Goal: Transaction & Acquisition: Obtain resource

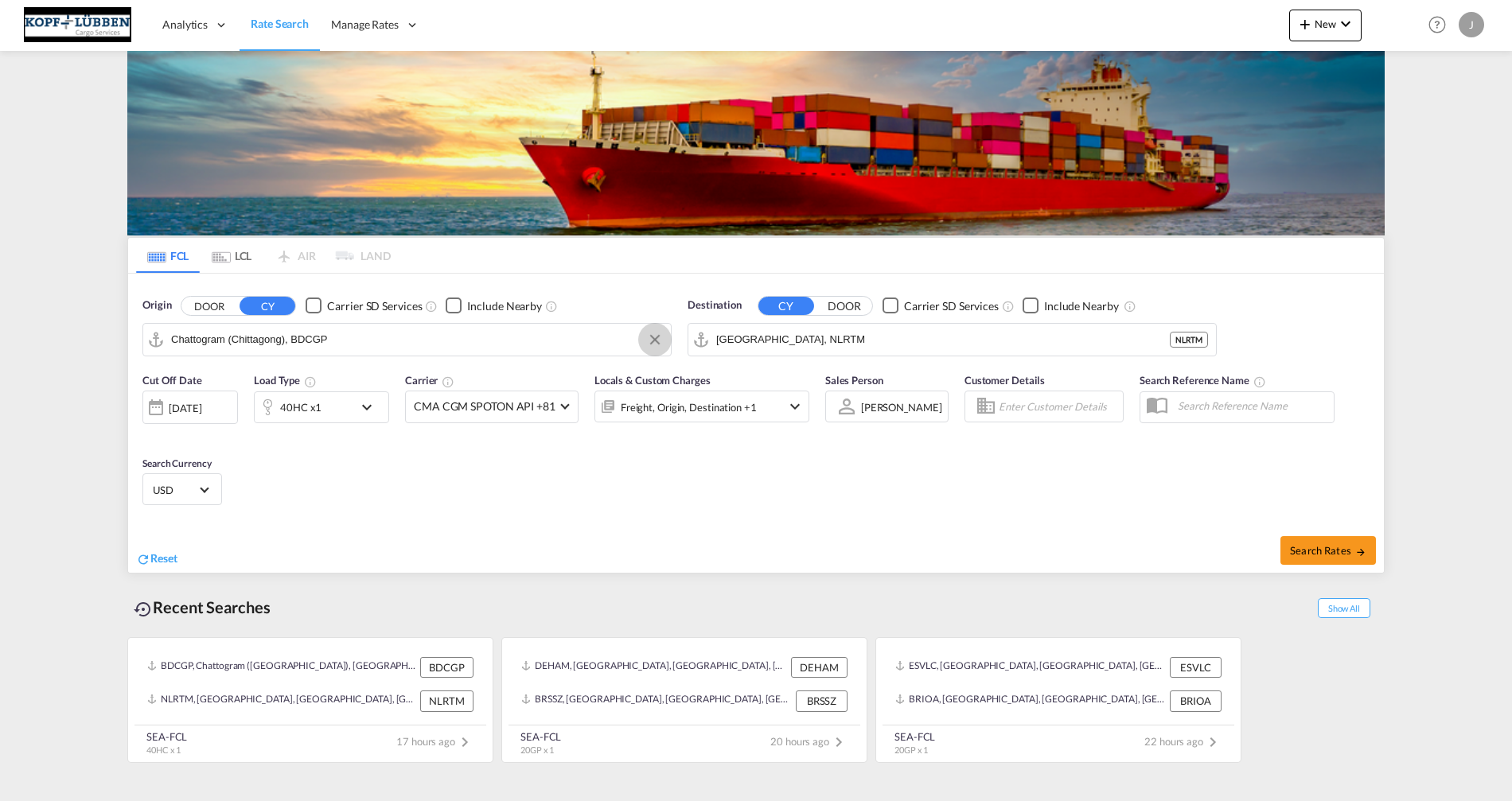
click at [654, 343] on button "Clear Input" at bounding box center [655, 339] width 24 height 24
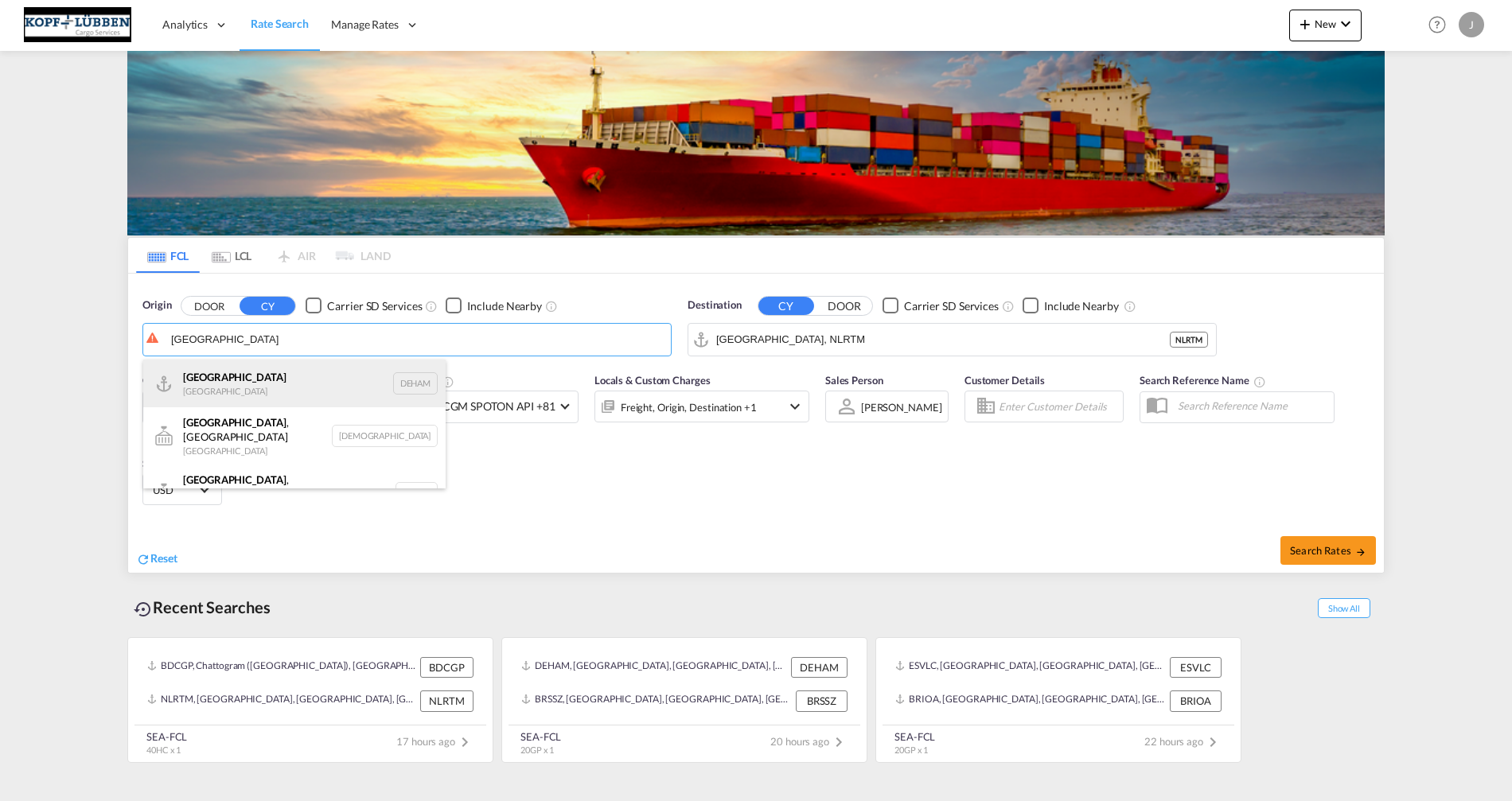
click at [227, 386] on div "[GEOGRAPHIC_DATA] [GEOGRAPHIC_DATA] DEHAM" at bounding box center [294, 383] width 302 height 48
type input "[GEOGRAPHIC_DATA], [GEOGRAPHIC_DATA]"
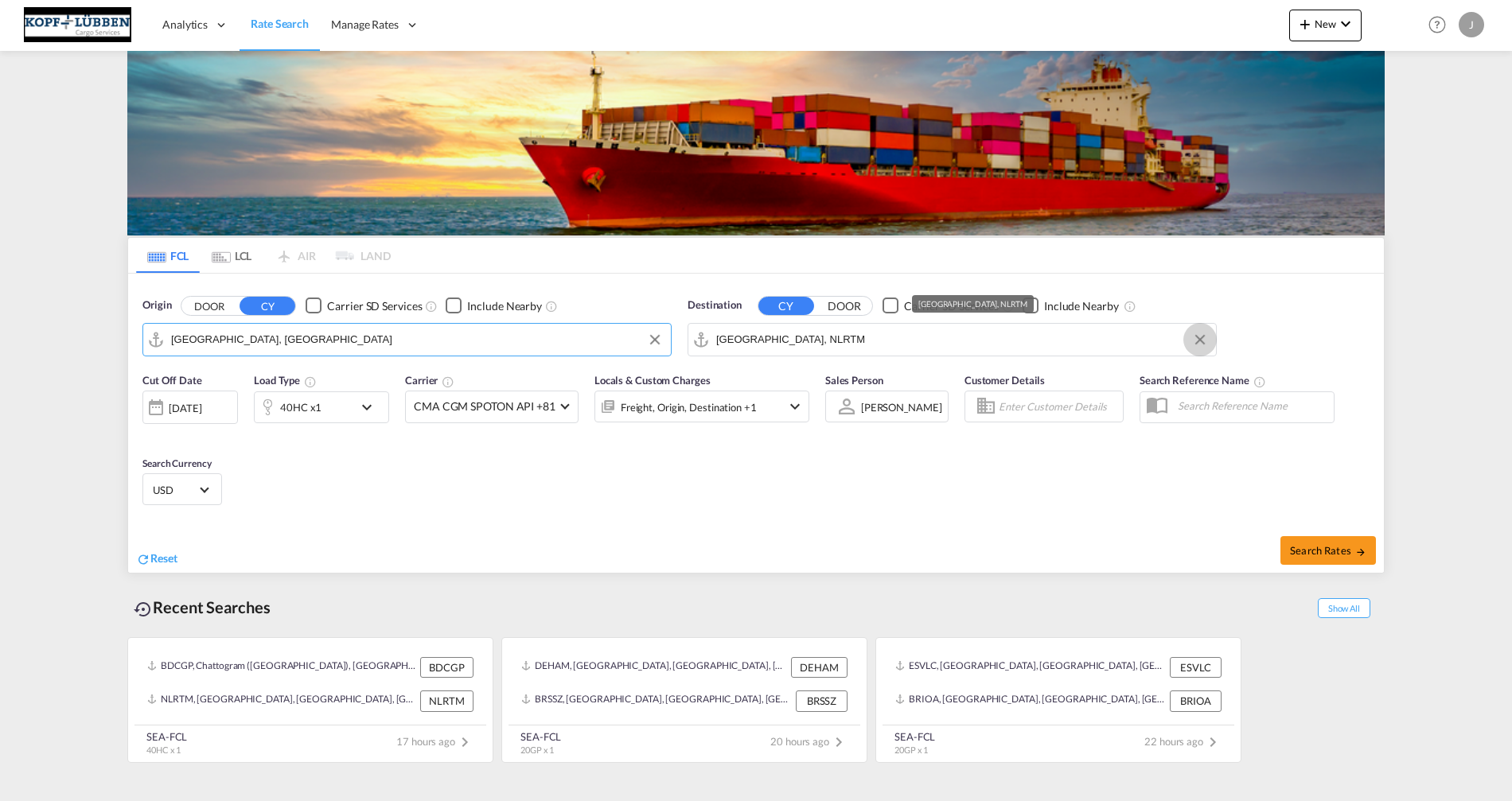
click at [1197, 335] on button "Clear Input" at bounding box center [1200, 339] width 24 height 24
click at [1101, 335] on input "Search by Port" at bounding box center [962, 339] width 492 height 24
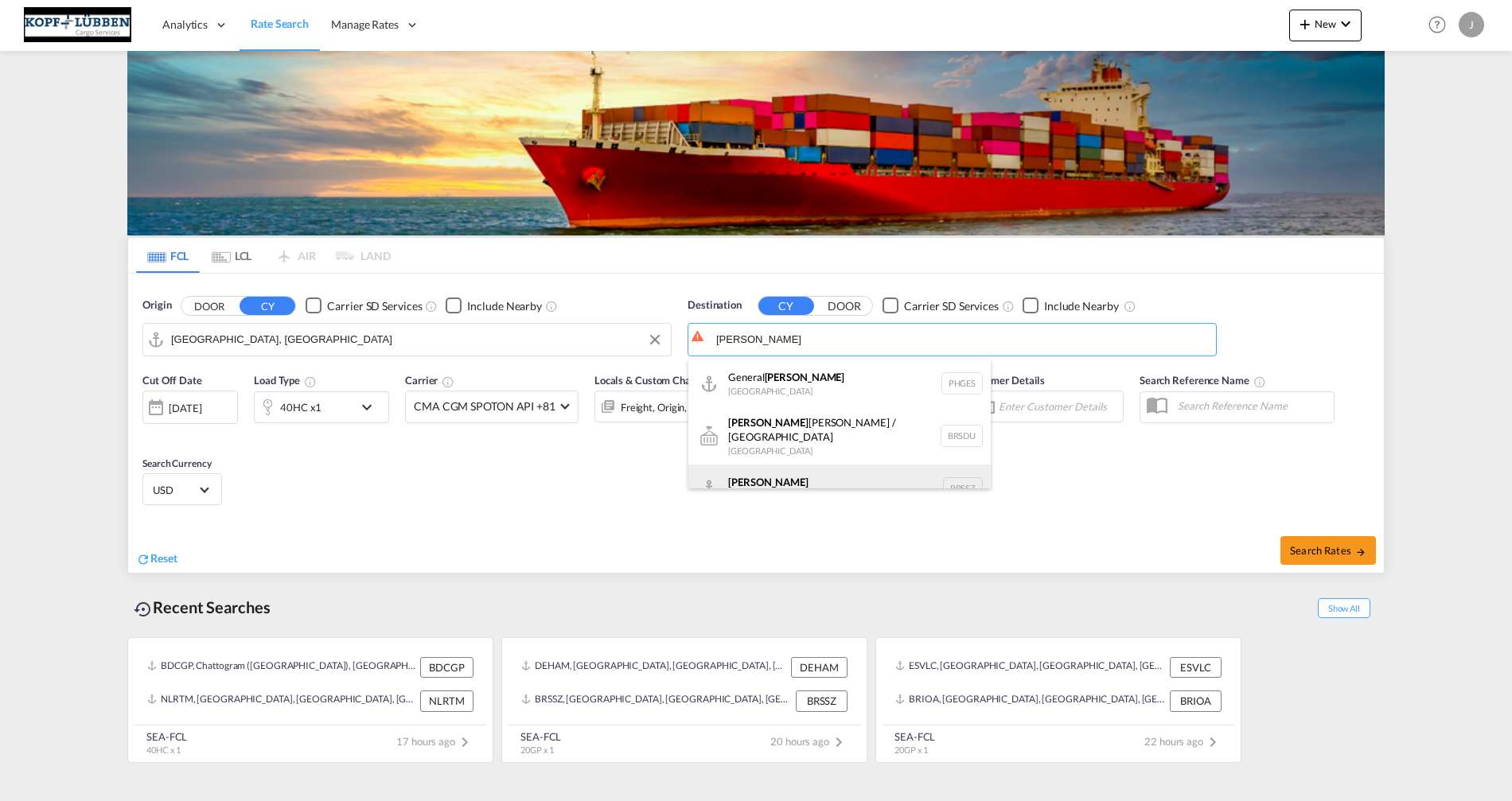
click at [783, 477] on div "[PERSON_NAME] [GEOGRAPHIC_DATA] BRSSZ" at bounding box center [839, 488] width 302 height 48
type input "[PERSON_NAME], BRSSZ"
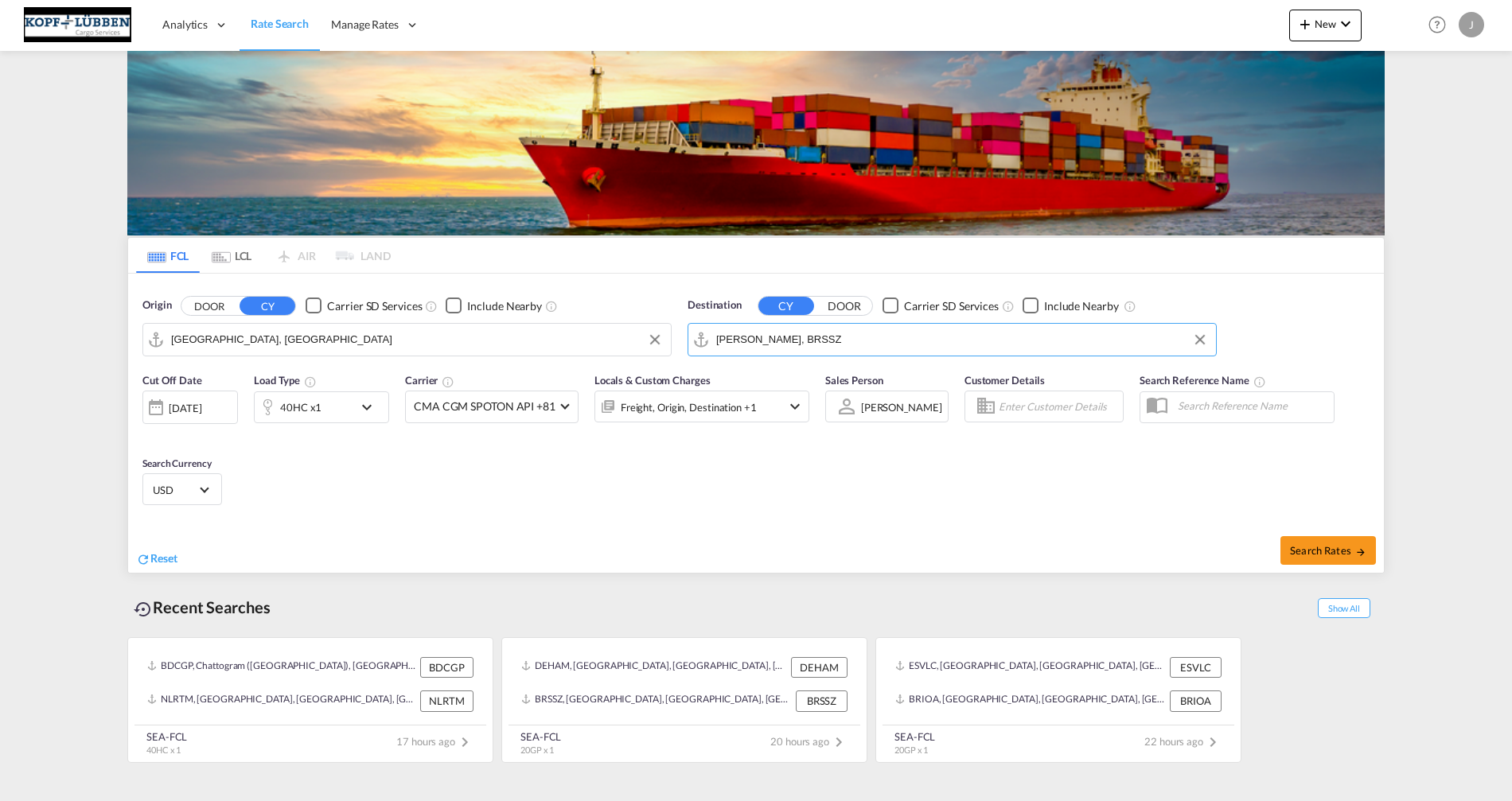
click at [359, 404] on md-icon "icon-chevron-down" at bounding box center [370, 407] width 27 height 19
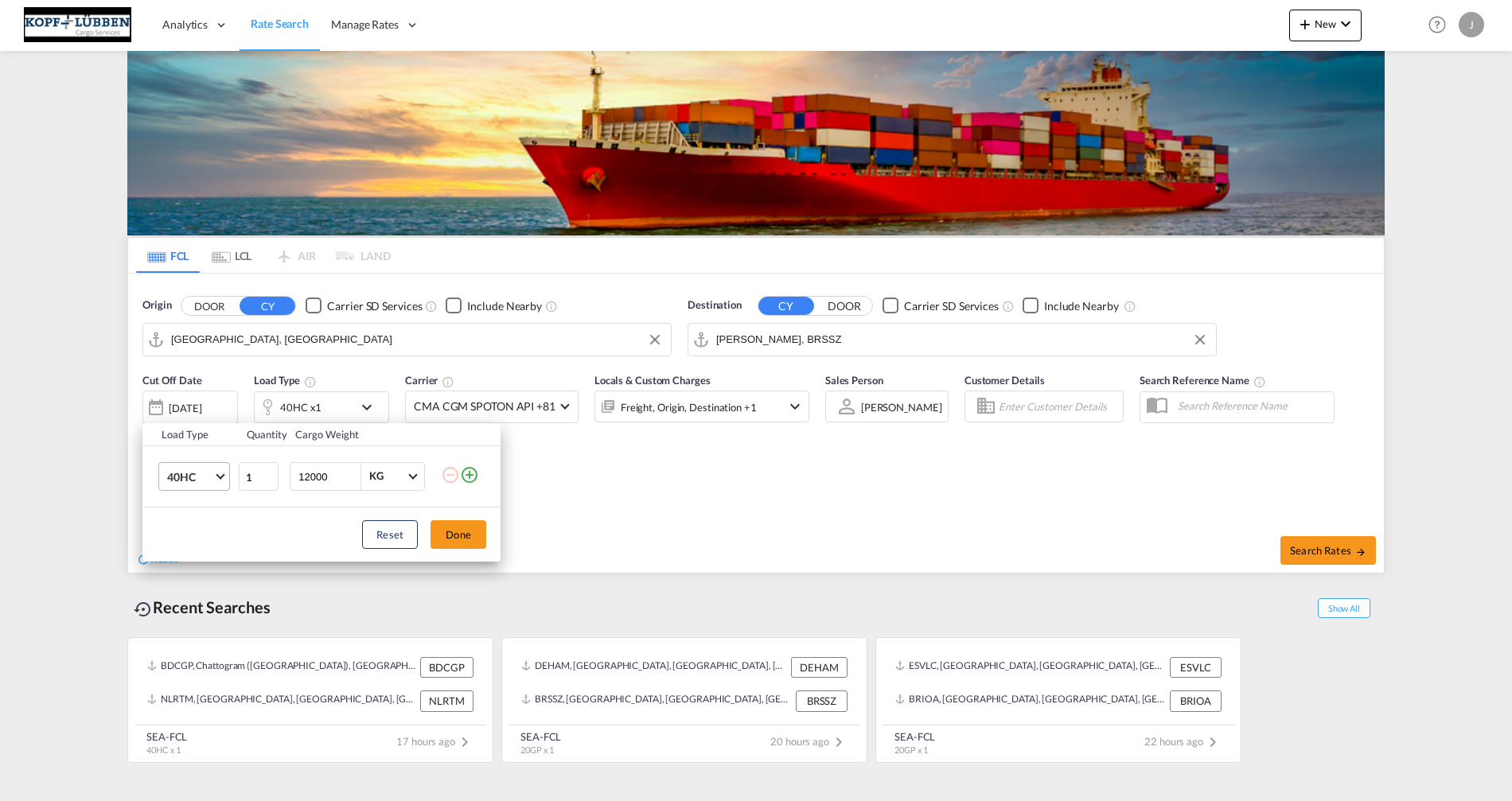
click at [195, 480] on span "40HC" at bounding box center [190, 478] width 46 height 16
click at [194, 394] on div "20GP" at bounding box center [181, 401] width 27 height 16
click at [466, 538] on button "Done" at bounding box center [458, 534] width 56 height 28
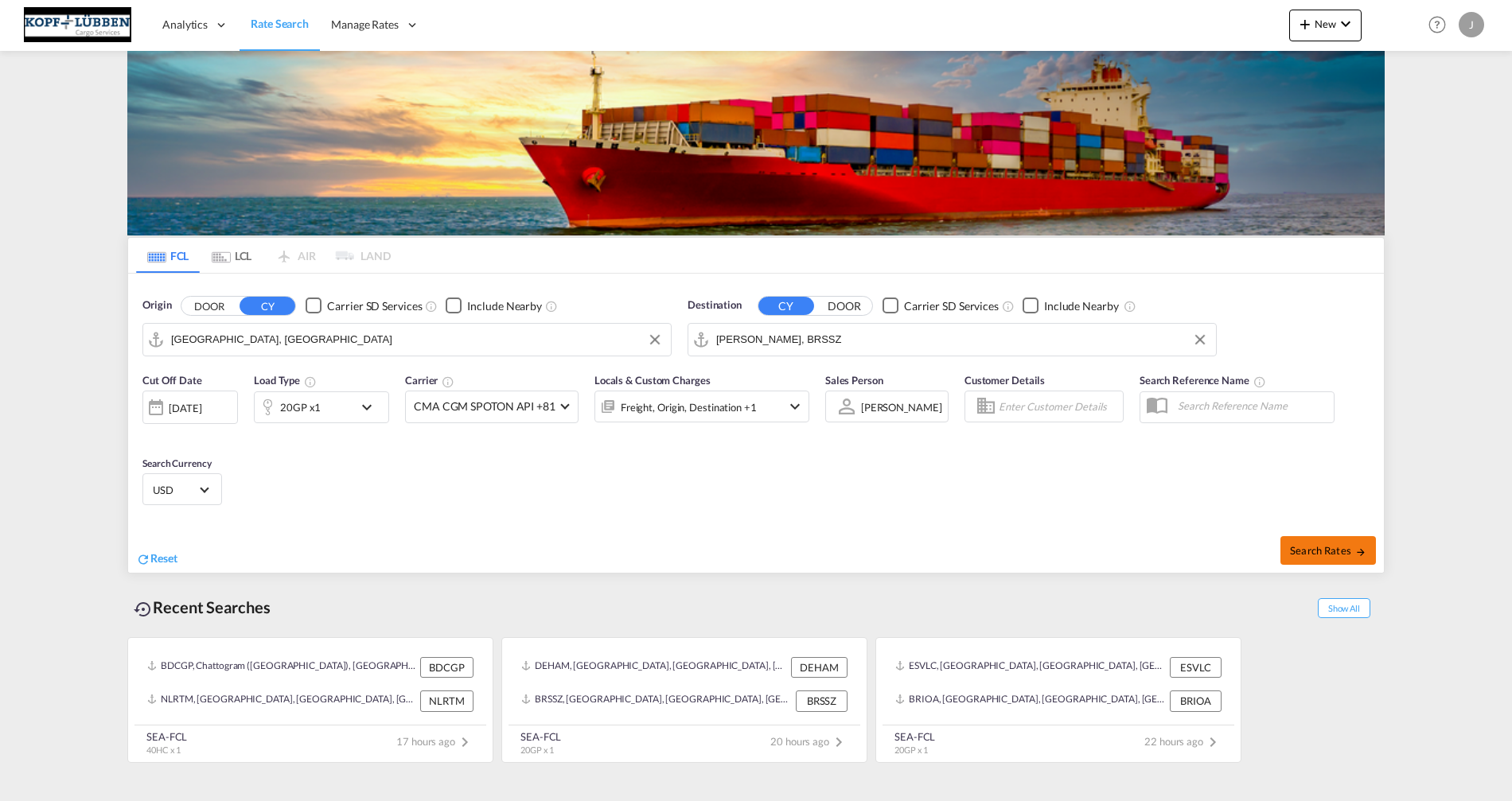
click at [1317, 554] on span "Search Rates" at bounding box center [1328, 550] width 76 height 13
type input "DEHAM to BRSSZ / [DATE]"
